Goal: Task Accomplishment & Management: Manage account settings

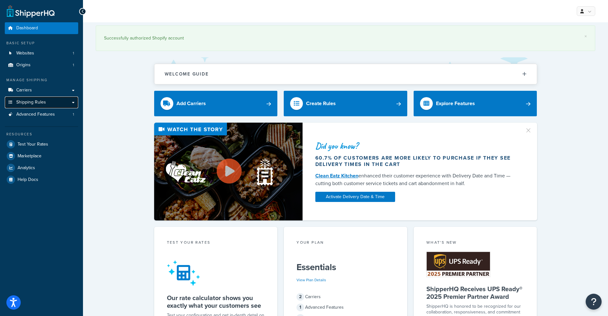
click at [57, 108] on link "Shipping Rules" at bounding box center [41, 103] width 73 height 12
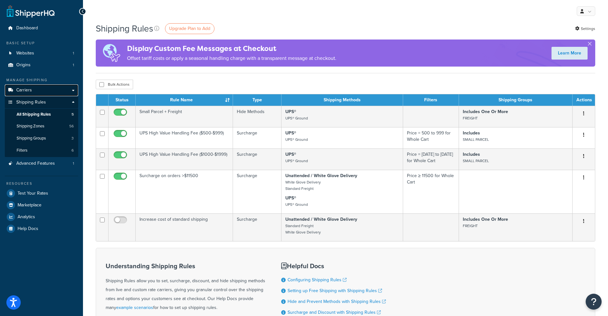
click at [39, 93] on link "Carriers" at bounding box center [41, 91] width 73 height 12
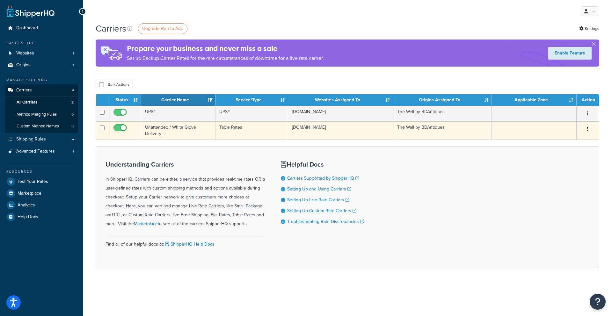
click at [586, 130] on button "button" at bounding box center [588, 129] width 9 height 10
click at [567, 140] on link "Edit" at bounding box center [562, 142] width 50 height 13
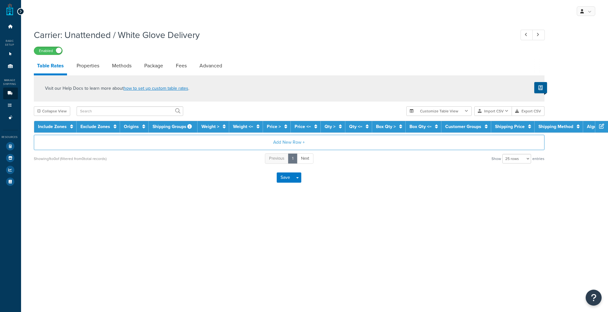
select select "25"
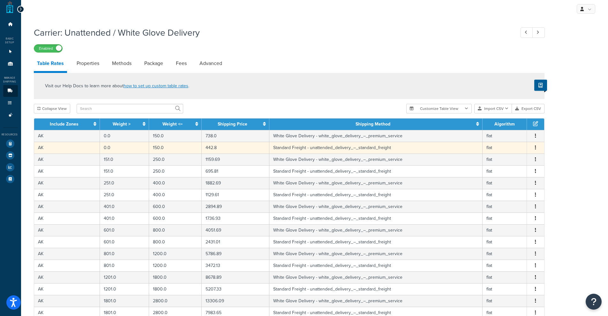
scroll to position [3, 0]
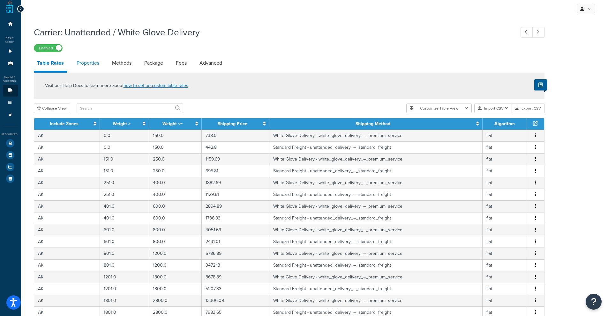
click at [99, 63] on link "Properties" at bounding box center [87, 62] width 29 height 15
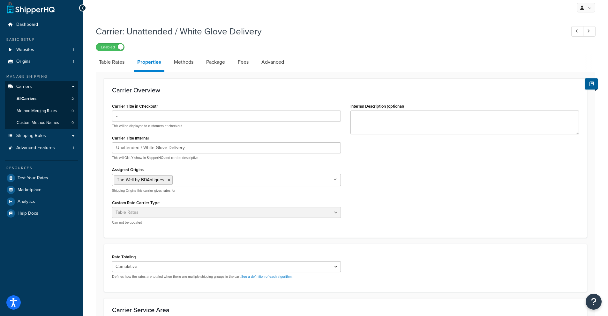
scroll to position [4, 0]
click at [375, 133] on textarea "Internal Description (optional)" at bounding box center [464, 122] width 229 height 24
click at [259, 128] on p "This will be displayed to customers at checkout" at bounding box center [226, 125] width 229 height 5
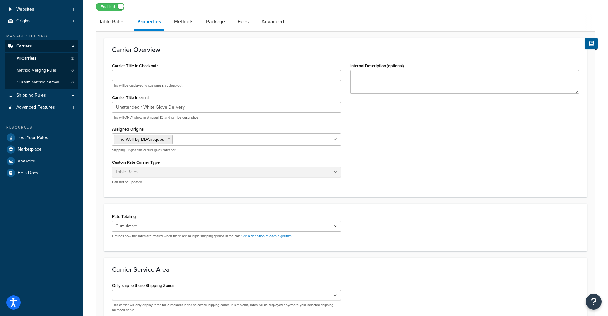
scroll to position [0, 0]
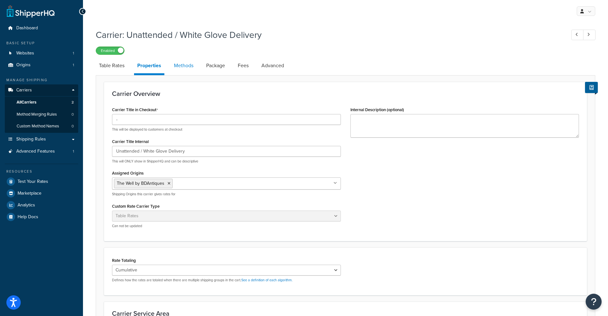
click at [192, 67] on link "Methods" at bounding box center [184, 65] width 26 height 15
select select "25"
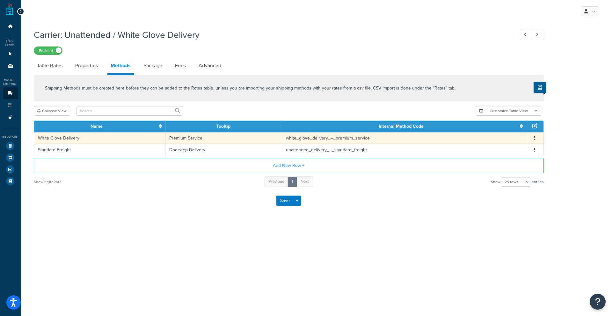
click at [535, 139] on icon "button" at bounding box center [535, 138] width 1 height 4
click at [505, 132] on div "Edit" at bounding box center [501, 132] width 45 height 13
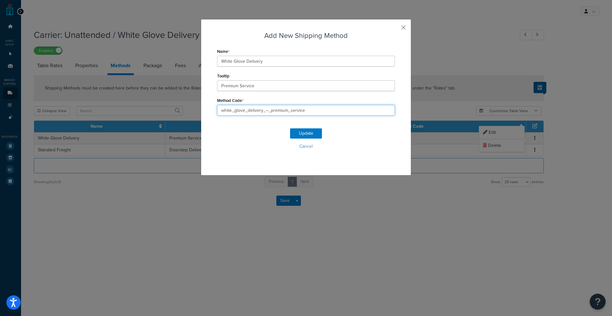
click at [262, 111] on input "white_glove_delivery_–_premium_service" at bounding box center [306, 110] width 178 height 11
click at [266, 111] on input "white_glove_delivery_–_premium_service" at bounding box center [306, 110] width 178 height 11
click at [233, 111] on input "white_glove_delivery_premium_service" at bounding box center [306, 110] width 178 height 11
type input "white_glove_delivery_premium_service"
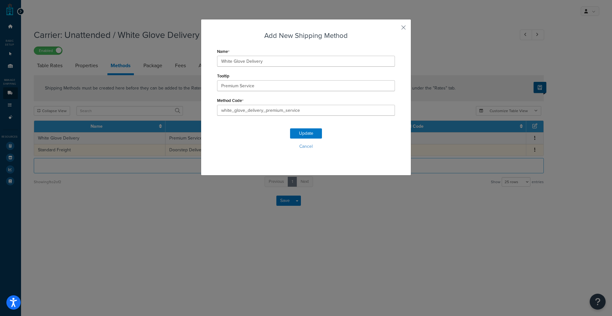
click at [306, 146] on button "Cancel" at bounding box center [306, 147] width 178 height 10
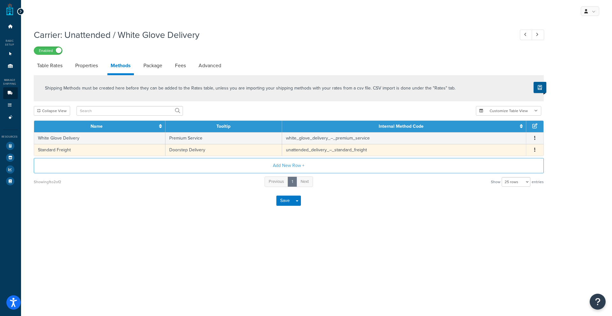
click at [535, 151] on icon "button" at bounding box center [535, 150] width 1 height 4
click at [406, 194] on div "Save Save Dropdown Save and Edit" at bounding box center [289, 201] width 510 height 26
click at [150, 64] on link "Package" at bounding box center [152, 65] width 25 height 15
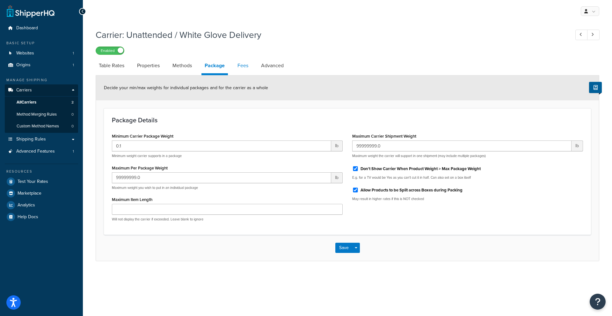
click at [245, 67] on link "Fees" at bounding box center [242, 65] width 17 height 15
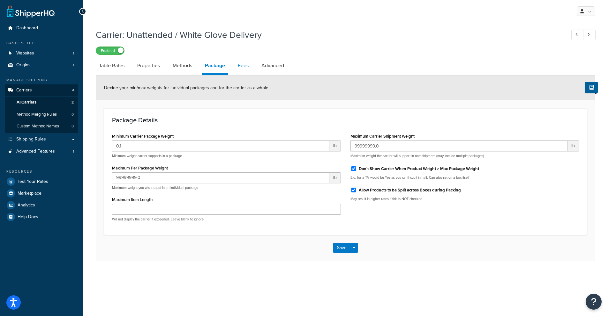
select select "AFTER"
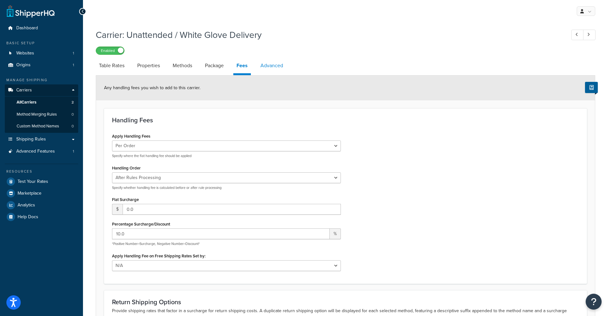
click at [268, 69] on link "Advanced" at bounding box center [271, 65] width 29 height 15
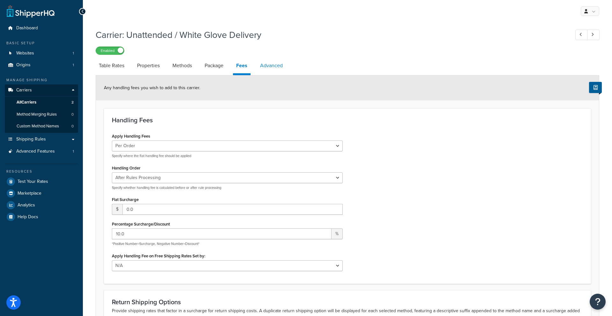
select select "false"
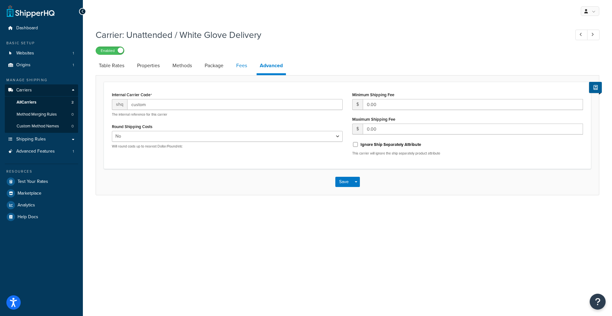
click at [244, 70] on link "Fees" at bounding box center [241, 65] width 17 height 15
select select "AFTER"
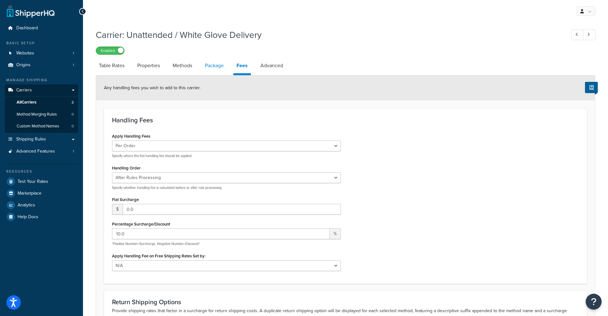
click at [217, 70] on link "Package" at bounding box center [214, 65] width 25 height 15
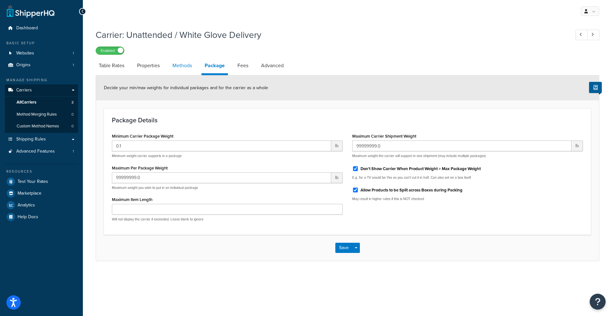
click at [185, 72] on link "Methods" at bounding box center [182, 65] width 26 height 15
select select "25"
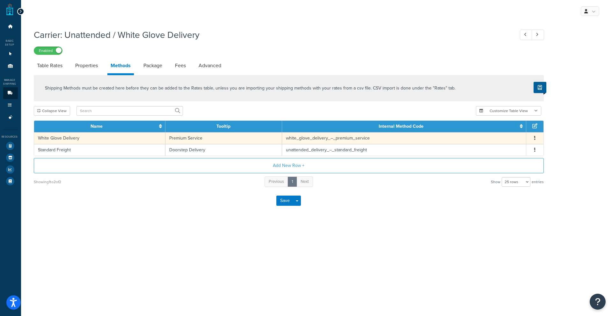
click at [229, 141] on td "Premium Service" at bounding box center [224, 138] width 117 height 12
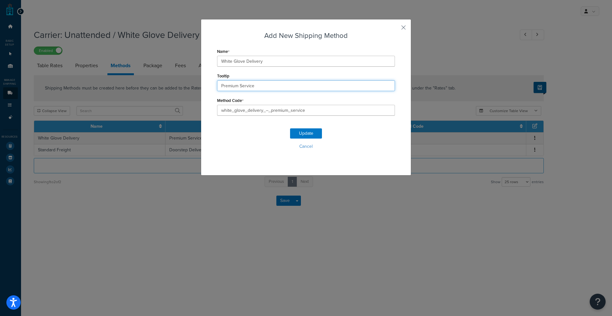
click at [298, 83] on input "Premium Service" at bounding box center [306, 85] width 178 height 11
click at [271, 91] on input "Premium Service" at bounding box center [306, 85] width 178 height 11
click at [398, 26] on div "Add New Shipping Method Name White Glove Delivery Tooltip Premium Service Metho…" at bounding box center [306, 97] width 210 height 157
click at [395, 29] on button "button" at bounding box center [395, 30] width 2 height 2
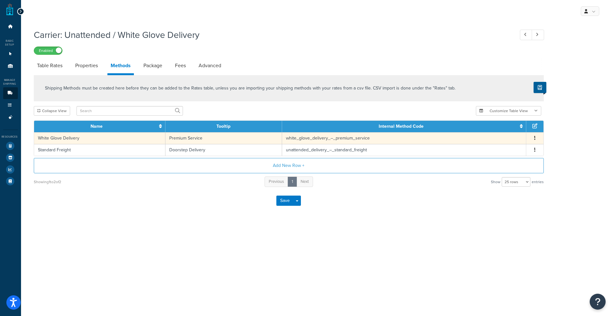
click at [535, 139] on button "button" at bounding box center [535, 138] width 5 height 7
click at [559, 156] on div "Carrier: Unattended / White Glove Delivery Enabled Table Rates Properties Metho…" at bounding box center [316, 128] width 591 height 204
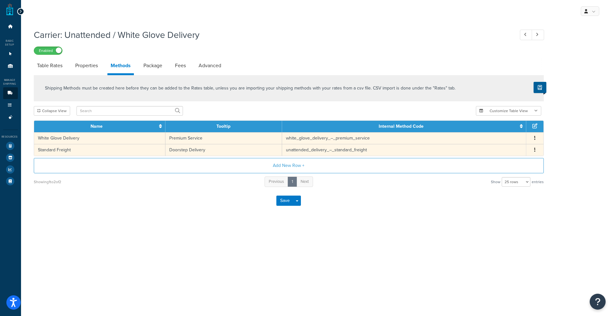
click at [536, 152] on button "button" at bounding box center [535, 150] width 5 height 7
click at [491, 147] on div "Edit" at bounding box center [501, 144] width 45 height 13
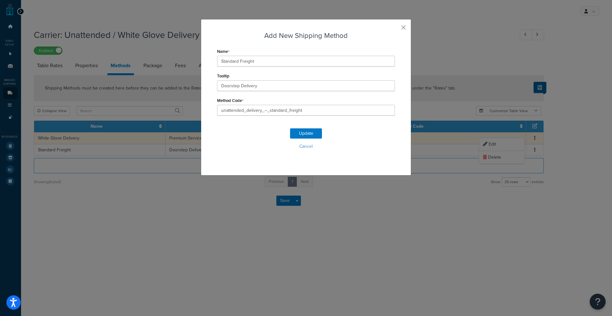
click at [235, 80] on div "Tooltip Doorstep Delivery" at bounding box center [306, 81] width 178 height 20
click at [235, 85] on input "Doorstep Delivery" at bounding box center [306, 85] width 178 height 11
paste input "A local delivery company will schedule a delivery date. Your wrapped item will …"
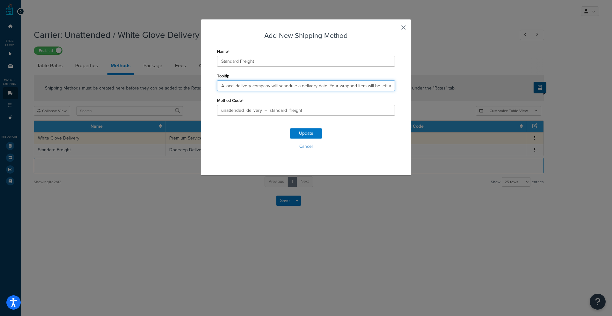
scroll to position [0, 18]
click at [300, 83] on input "A local delivery company will schedule a delivery date. Your wrapped item will …" at bounding box center [306, 85] width 178 height 11
drag, startPoint x: 307, startPoint y: 86, endPoint x: 186, endPoint y: 87, distance: 121.2
click at [186, 88] on div "Add New Shipping Method Name Standard Freight Tooltip A local delivery company …" at bounding box center [306, 158] width 612 height 316
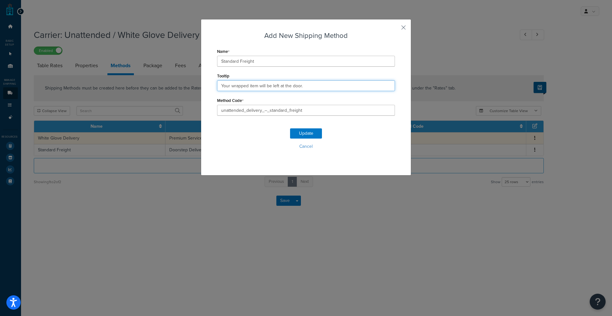
click at [332, 85] on input "Your wrapped item will be left at the door." at bounding box center [306, 85] width 178 height 11
type input "Your wrapped item will be left at the door."
click at [307, 146] on button "Cancel" at bounding box center [306, 147] width 178 height 10
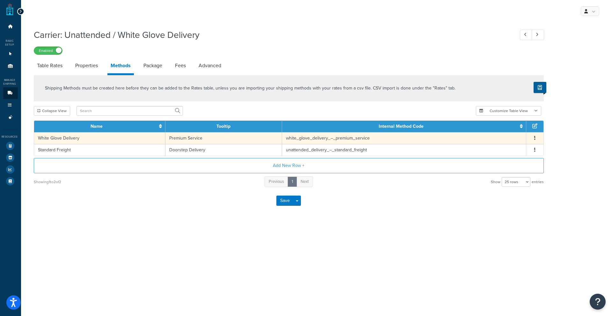
click at [22, 13] on div at bounding box center [20, 11] width 7 height 7
click at [21, 11] on icon at bounding box center [20, 11] width 3 height 4
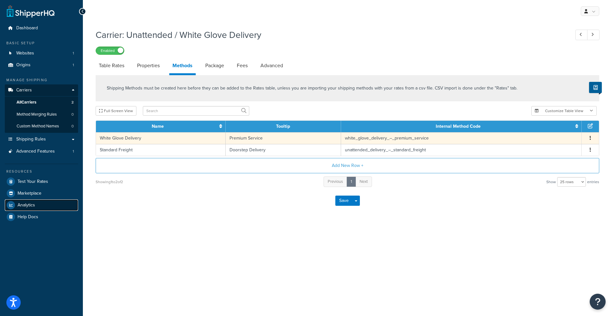
click at [43, 207] on link "Analytics" at bounding box center [41, 205] width 73 height 11
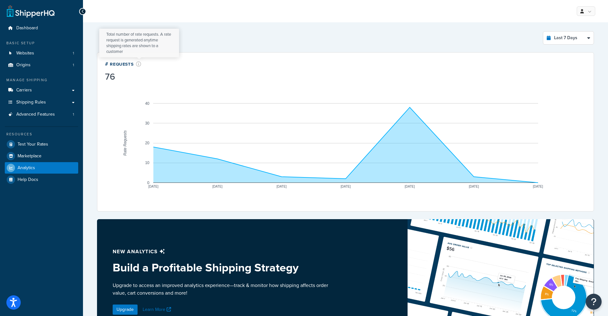
click at [140, 63] on icon at bounding box center [138, 64] width 5 height 5
click at [139, 64] on icon at bounding box center [138, 64] width 5 height 5
click at [117, 66] on div "# Requests" at bounding box center [123, 63] width 36 height 7
click at [578, 37] on select "Last 24 Hours Last 7 Days Last 30 Days Last 3 Months Last 6 Months Last 12 Mont…" at bounding box center [568, 38] width 50 height 13
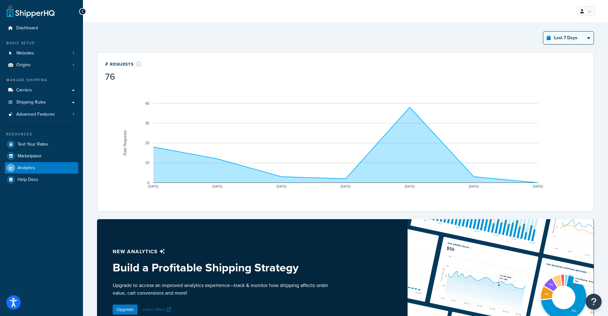
click at [578, 37] on select "Last 24 Hours Last 7 Days Last 30 Days Last 3 Months Last 6 Months Last 12 Mont…" at bounding box center [568, 38] width 50 height 13
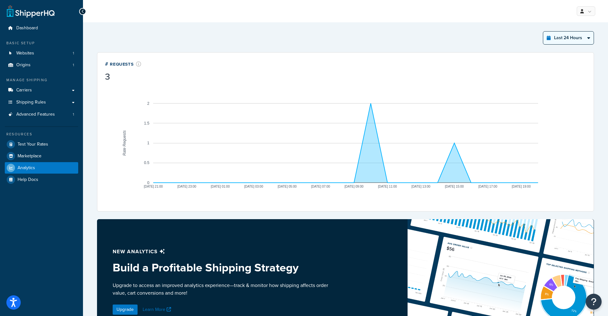
click at [574, 39] on select "Last 24 Hours Last 7 Days Last 30 Days Last 3 Months Last 6 Months Last 12 Mont…" at bounding box center [568, 38] width 50 height 13
select select "last_7_days"
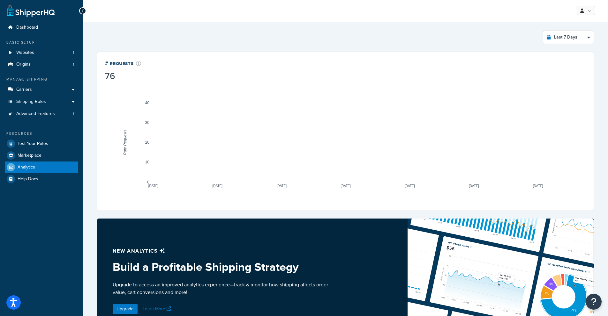
scroll to position [1, 0]
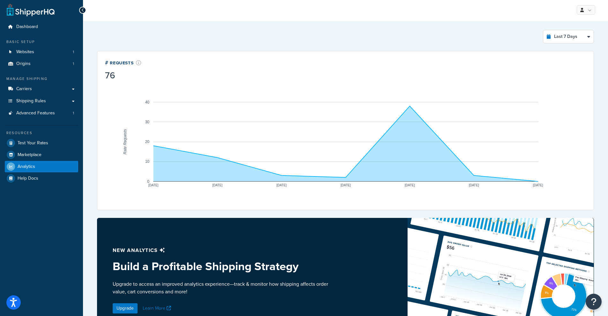
click at [85, 10] on div at bounding box center [82, 10] width 7 height 7
click at [82, 7] on div at bounding box center [82, 10] width 7 height 7
